Goal: Information Seeking & Learning: Learn about a topic

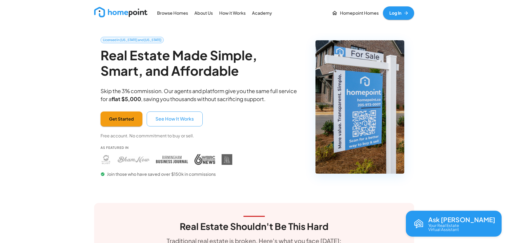
click at [200, 10] on p "About Us" at bounding box center [203, 13] width 18 height 6
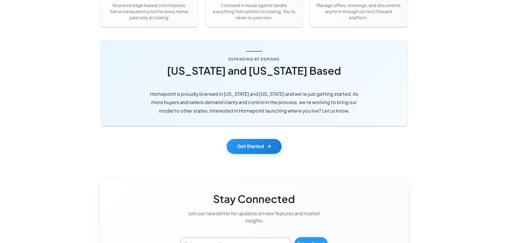
scroll to position [632, 0]
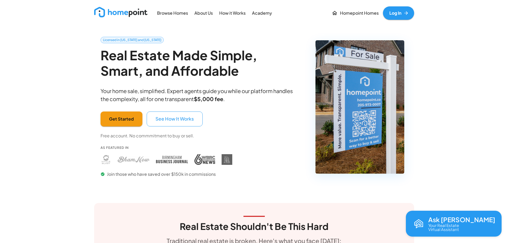
click at [208, 15] on p "About Us" at bounding box center [203, 13] width 18 height 6
